Goal: Transaction & Acquisition: Download file/media

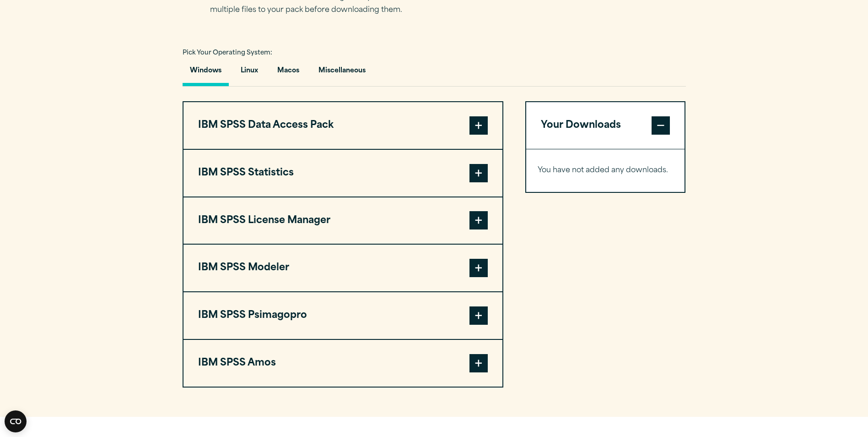
scroll to position [641, 0]
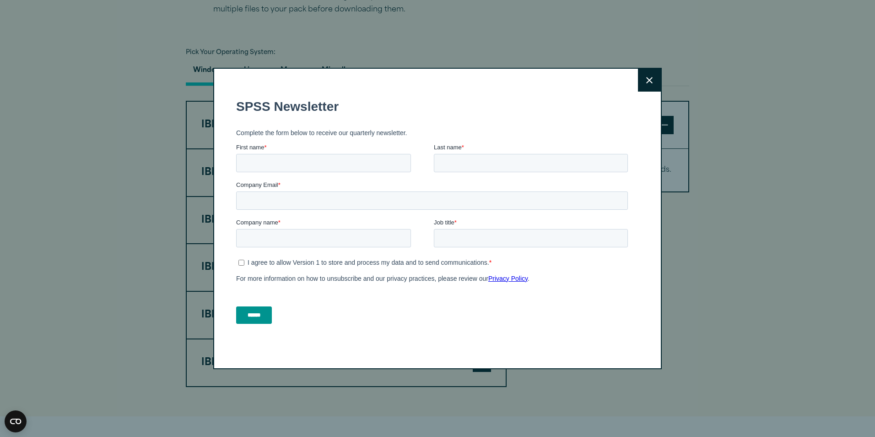
click at [646, 78] on icon at bounding box center [649, 80] width 6 height 6
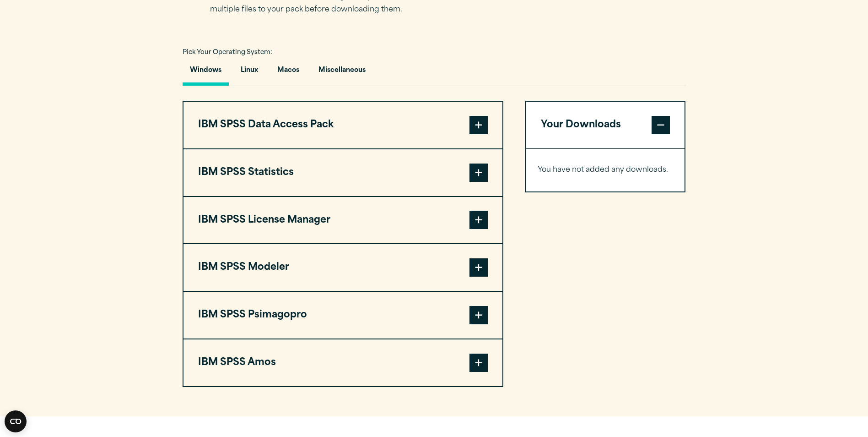
click at [275, 173] on button "IBM SPSS Statistics" at bounding box center [342, 172] width 319 height 47
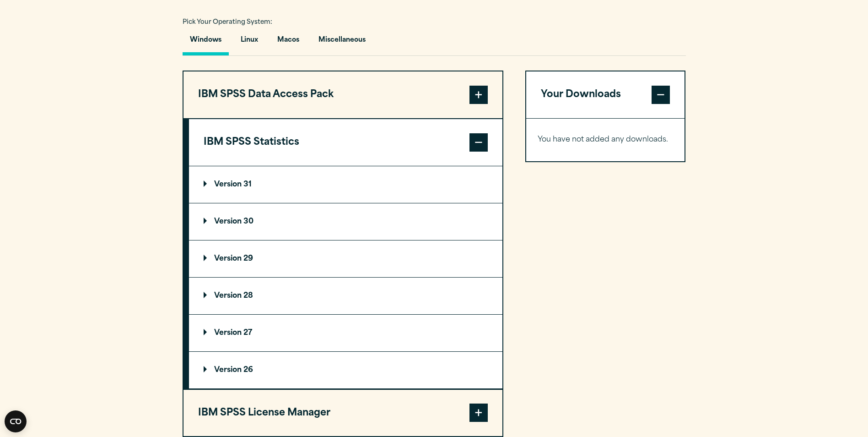
scroll to position [686, 0]
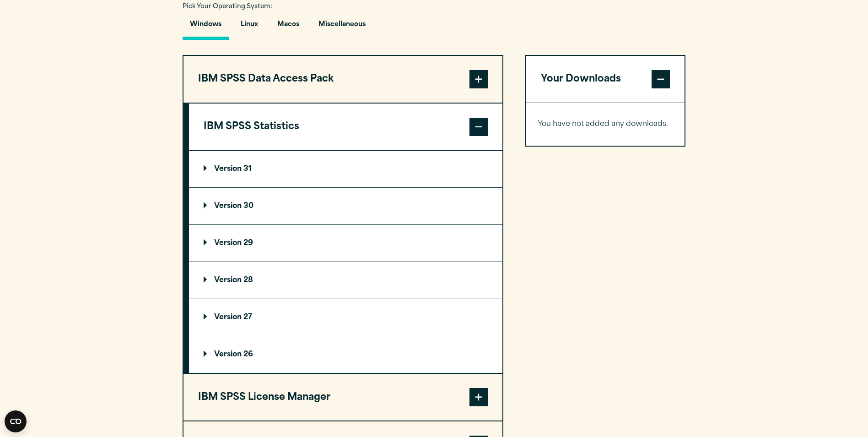
click at [295, 248] on summary "Version 29" at bounding box center [345, 243] width 313 height 37
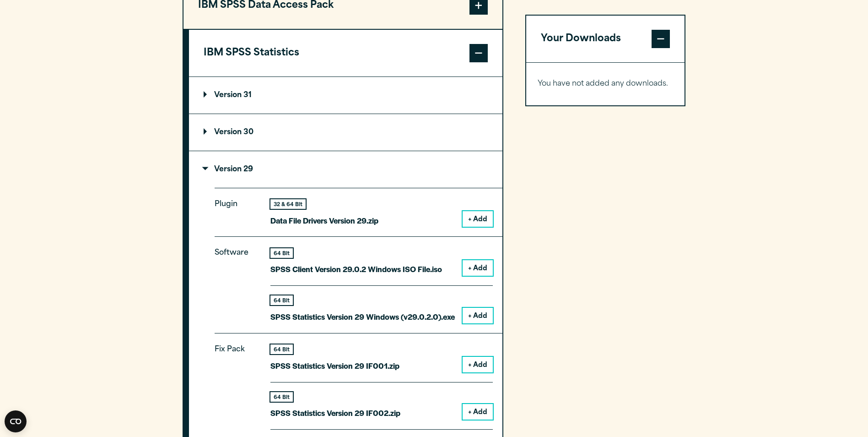
scroll to position [824, 0]
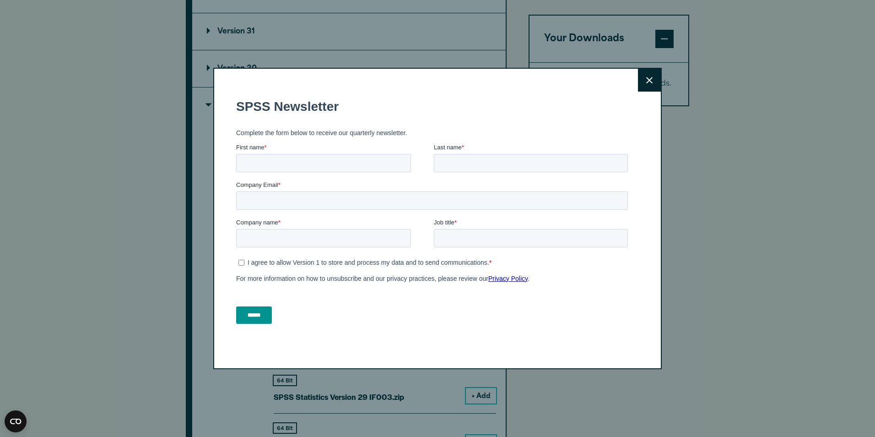
click at [649, 80] on button "Close" at bounding box center [649, 80] width 23 height 23
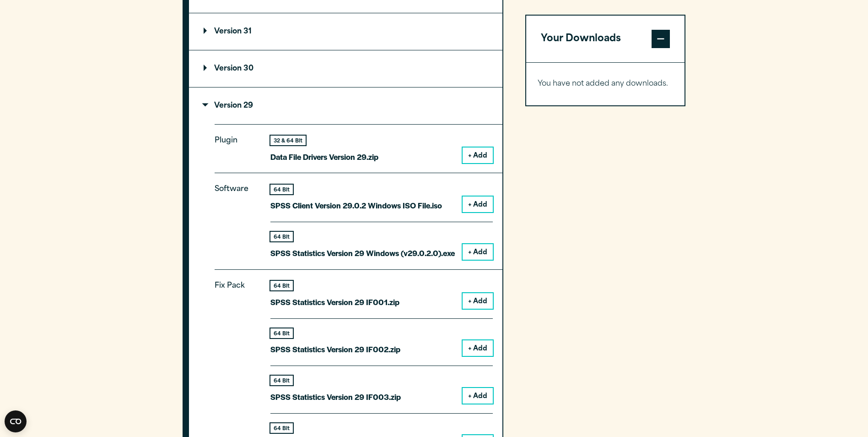
click at [482, 256] on button "+ Add" at bounding box center [478, 252] width 30 height 16
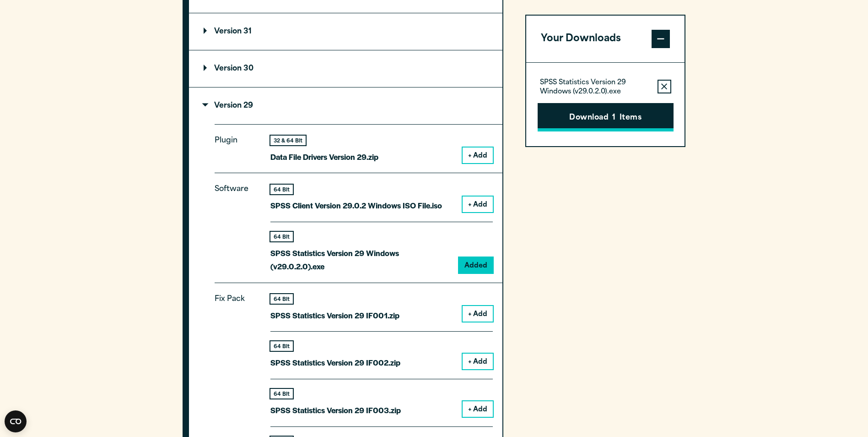
click at [570, 119] on button "Download 1 Items" at bounding box center [606, 117] width 136 height 28
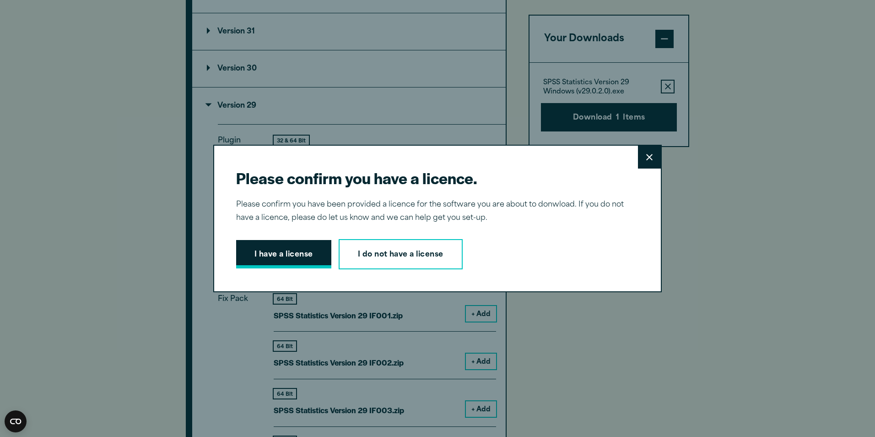
click at [291, 252] on button "I have a license" at bounding box center [283, 254] width 95 height 28
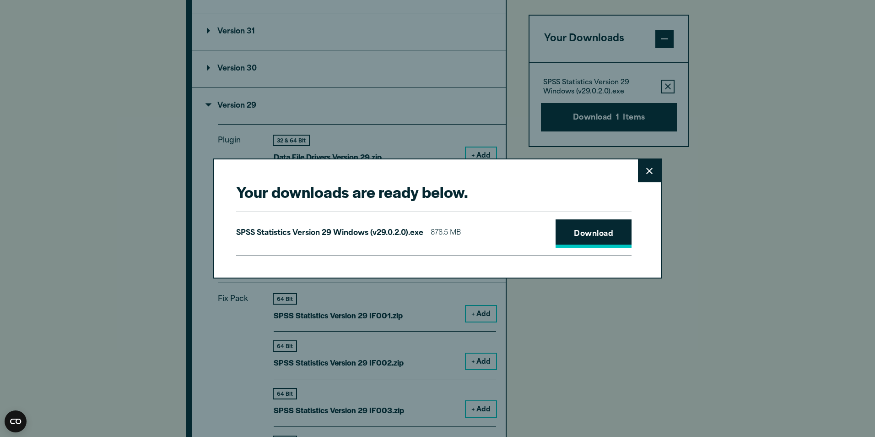
click at [603, 232] on link "Download" at bounding box center [593, 233] width 76 height 28
click at [652, 175] on button "Close" at bounding box center [649, 170] width 23 height 23
